Goal: Information Seeking & Learning: Learn about a topic

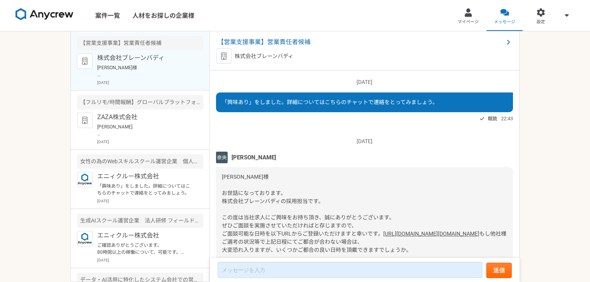
click at [16, 45] on div "案件一覧 人材をお探しの企業様 マイページ メッセージ 設定 【営業支援事業】営業責任者候補 株式会社ブレーンバディ 2025年8月18日 【フルリモ/時間報…" at bounding box center [295, 141] width 590 height 282
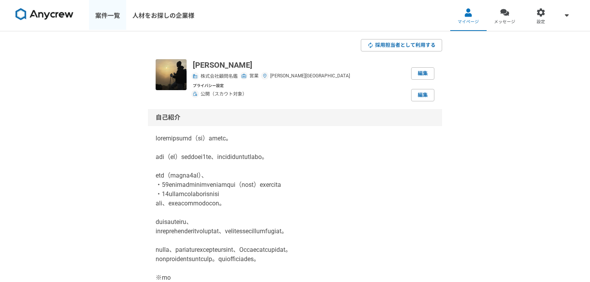
click at [107, 19] on link "案件一覧" at bounding box center [107, 15] width 37 height 31
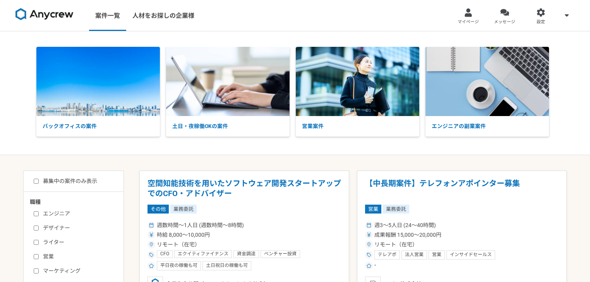
scroll to position [103, 0]
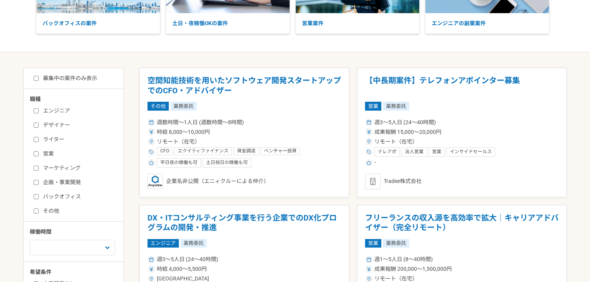
click at [50, 151] on label "営業" at bounding box center [78, 154] width 89 height 8
click at [39, 151] on input "営業" at bounding box center [36, 153] width 5 height 5
checkbox input "true"
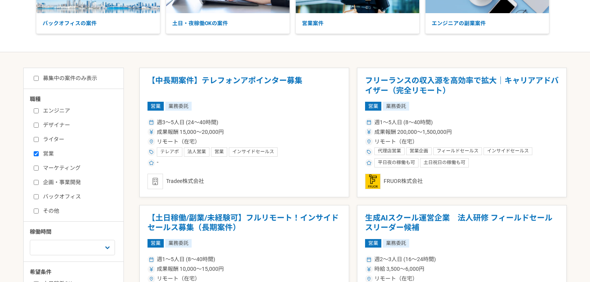
scroll to position [207, 0]
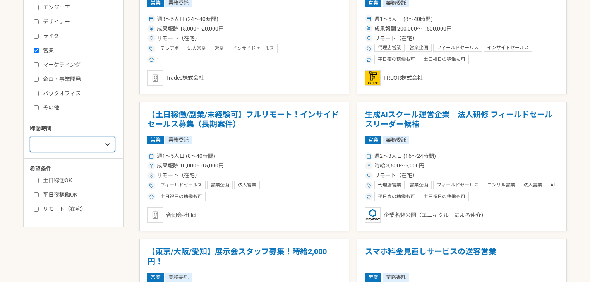
click at [71, 141] on select "週1人日（8時間）以下 週2人日（16時間）以下 週3人日（24時間）以下 週4人日（32時間）以下 週5人日（40時間）以下" at bounding box center [72, 144] width 85 height 15
click at [90, 122] on div "職種 エンジニア デザイナー ライター 営業 マーケティング 企画・事業開発 バックオフィス その他 稼働時間 週1人日（8時間）以下 週2人日（16時間）以…" at bounding box center [74, 103] width 100 height 222
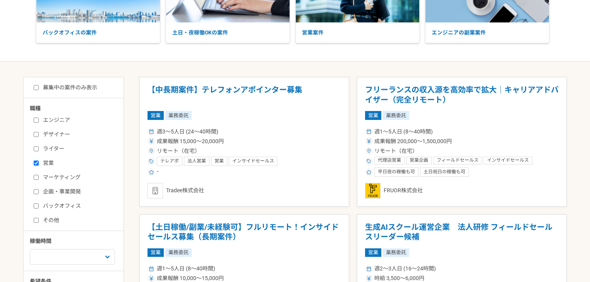
scroll to position [103, 0]
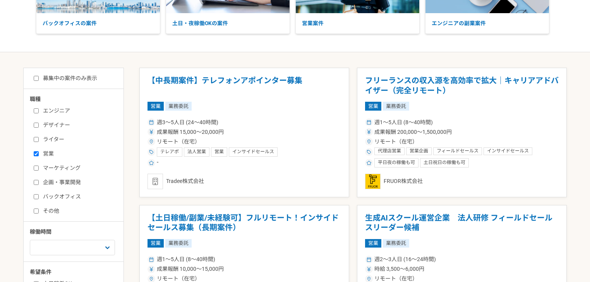
click at [60, 79] on label "募集中の案件のみ表示" at bounding box center [66, 78] width 64 height 8
click at [39, 79] on input "募集中の案件のみ表示" at bounding box center [36, 78] width 5 height 5
checkbox input "true"
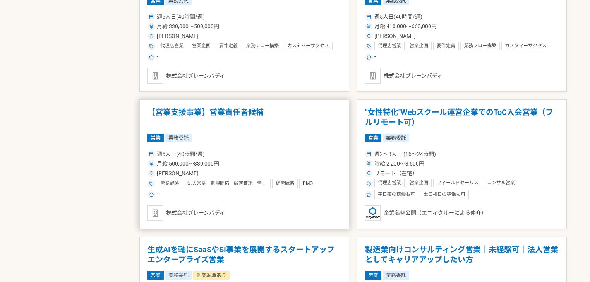
scroll to position [1136, 0]
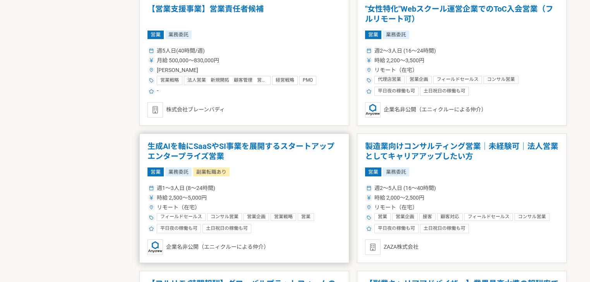
click at [215, 139] on article "生成AIを軸にSaaSやSI事業を展開するスタートアップ　エンタープライズ営業 営業 業務委託 副業転職あり 週1〜3人日 (8〜24時間) 時給 2,500…" at bounding box center [244, 199] width 210 height 130
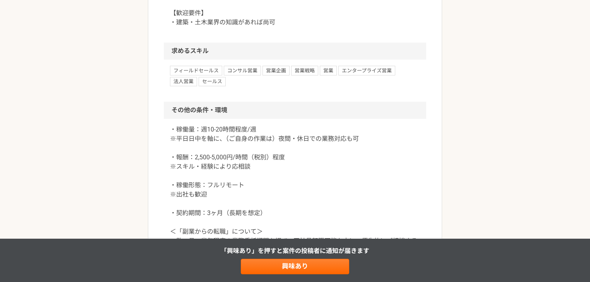
scroll to position [826, 0]
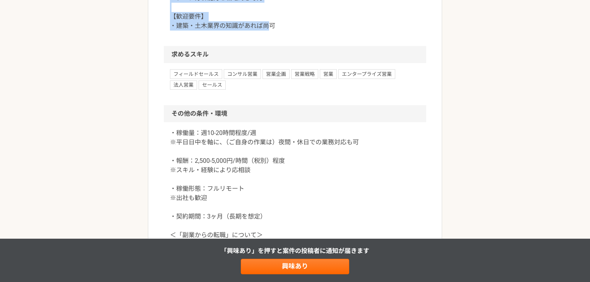
drag, startPoint x: 262, startPoint y: 87, endPoint x: 189, endPoint y: 47, distance: 82.9
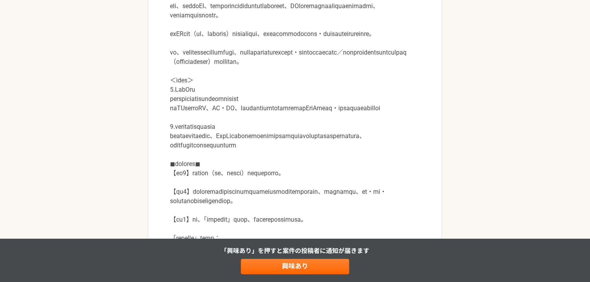
scroll to position [103, 0]
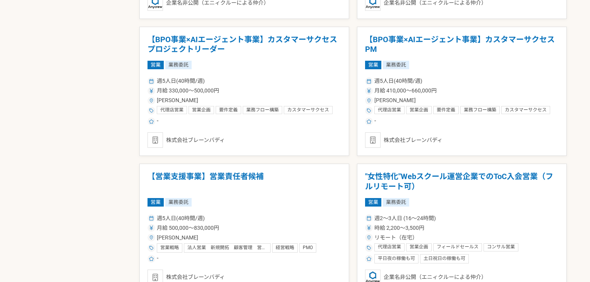
scroll to position [1175, 0]
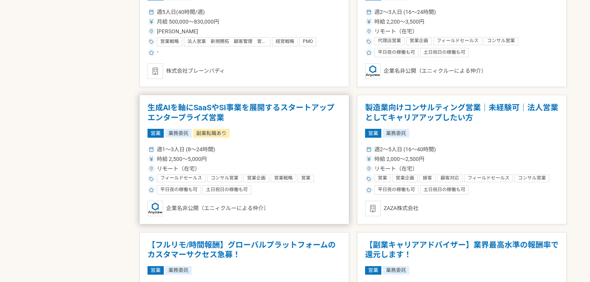
click at [265, 108] on h1 "生成AIを軸にSaaSやSI事業を展開するスタートアップ　エンタープライズ営業" at bounding box center [245, 113] width 194 height 20
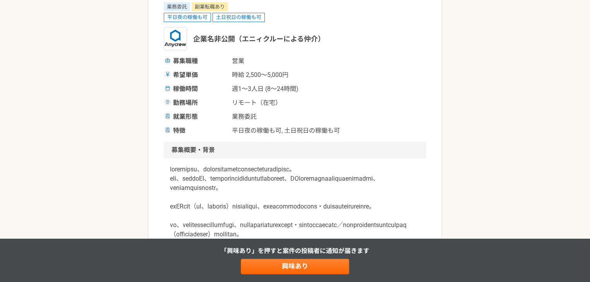
scroll to position [207, 0]
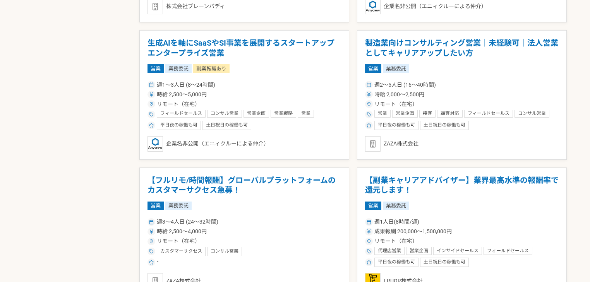
scroll to position [1382, 0]
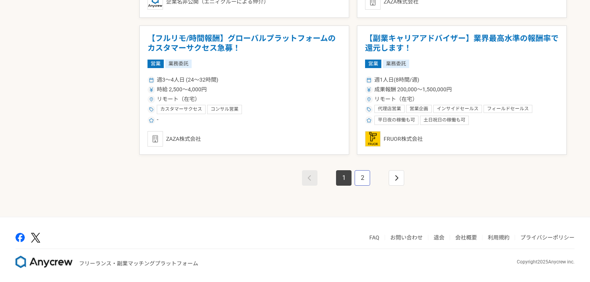
click at [365, 173] on link "2" at bounding box center [362, 177] width 15 height 15
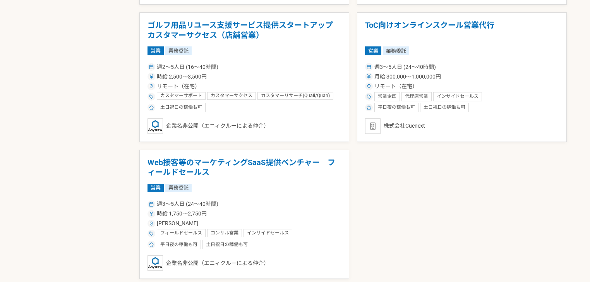
scroll to position [930, 0]
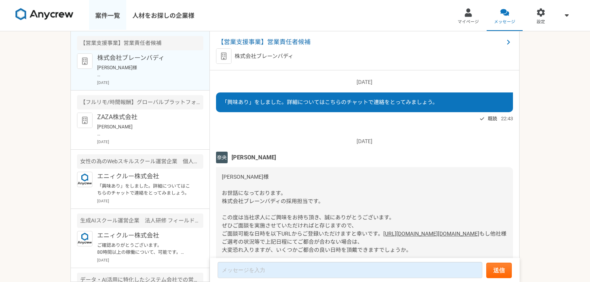
click at [115, 16] on link "案件一覧" at bounding box center [107, 15] width 37 height 31
